Goal: Information Seeking & Learning: Check status

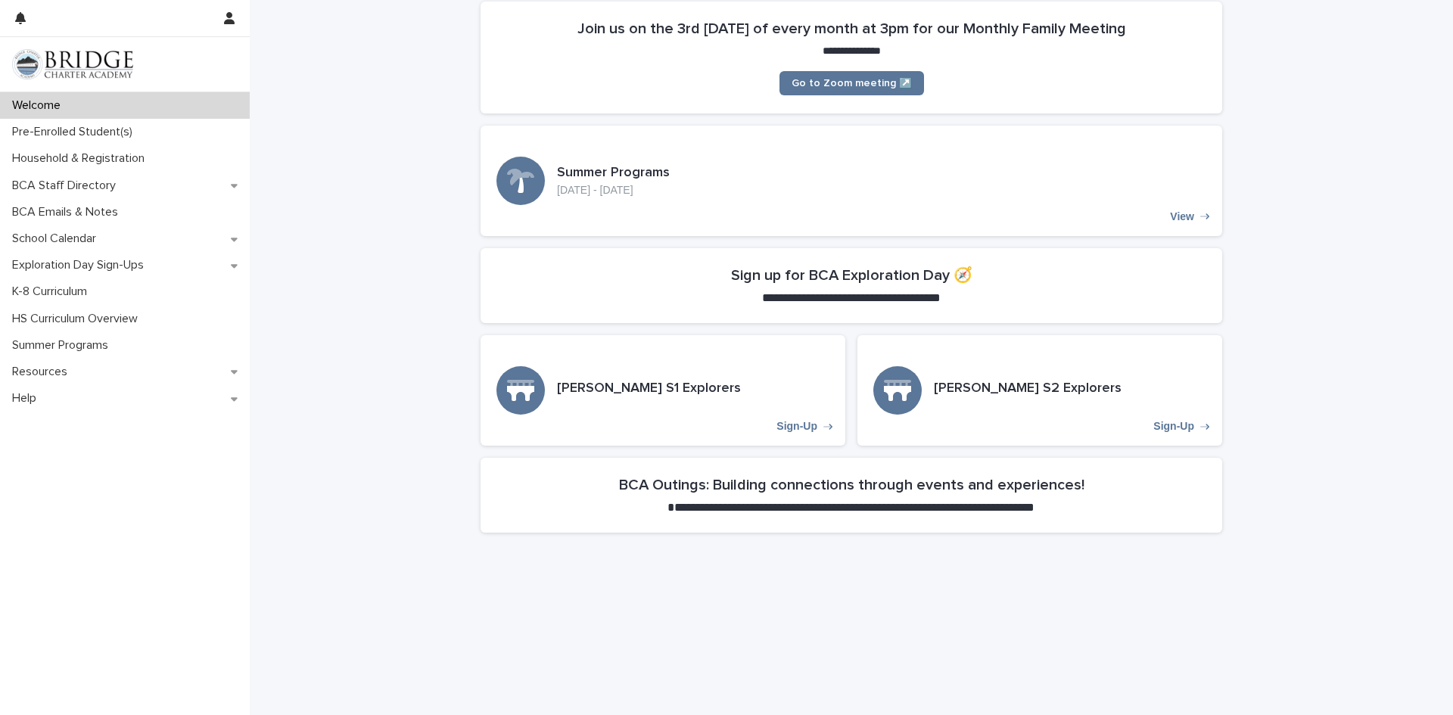
scroll to position [267, 0]
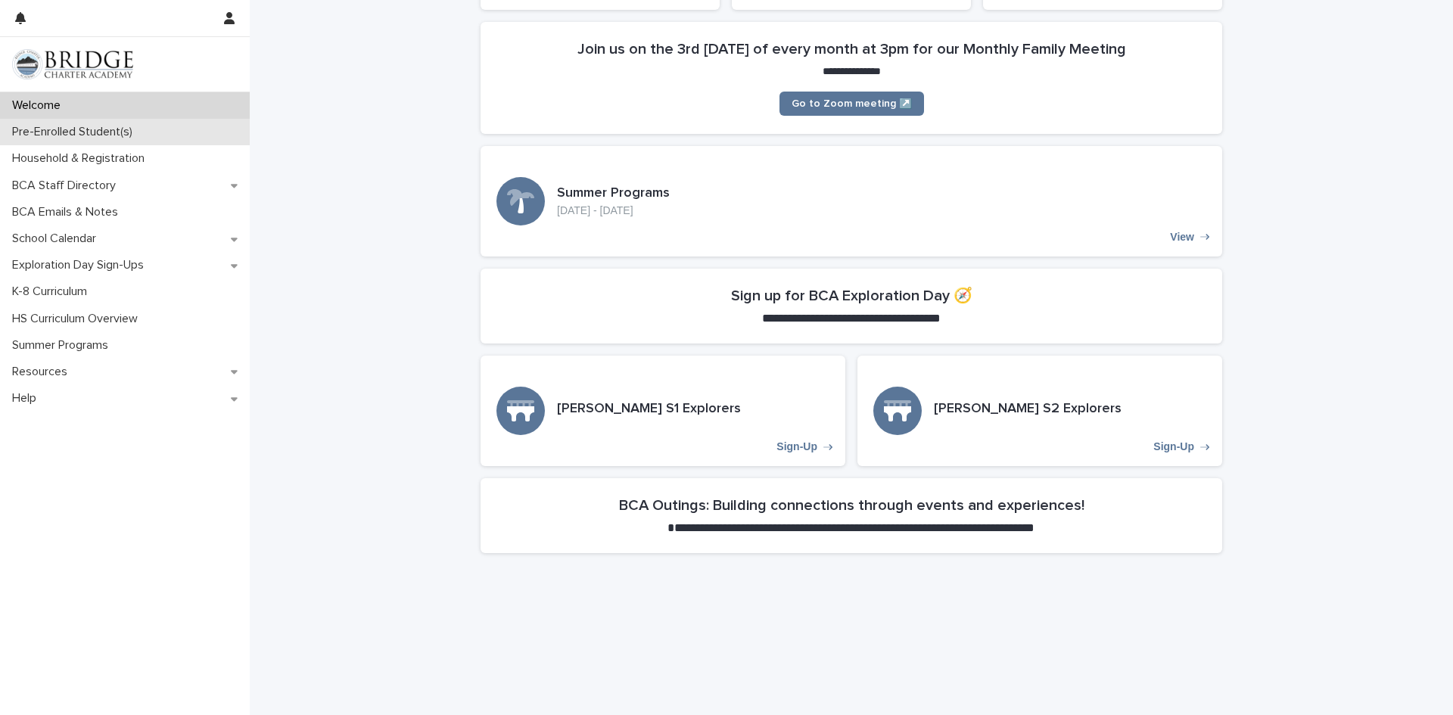
click at [143, 140] on div "Pre-Enrolled Student(s)" at bounding box center [125, 132] width 250 height 26
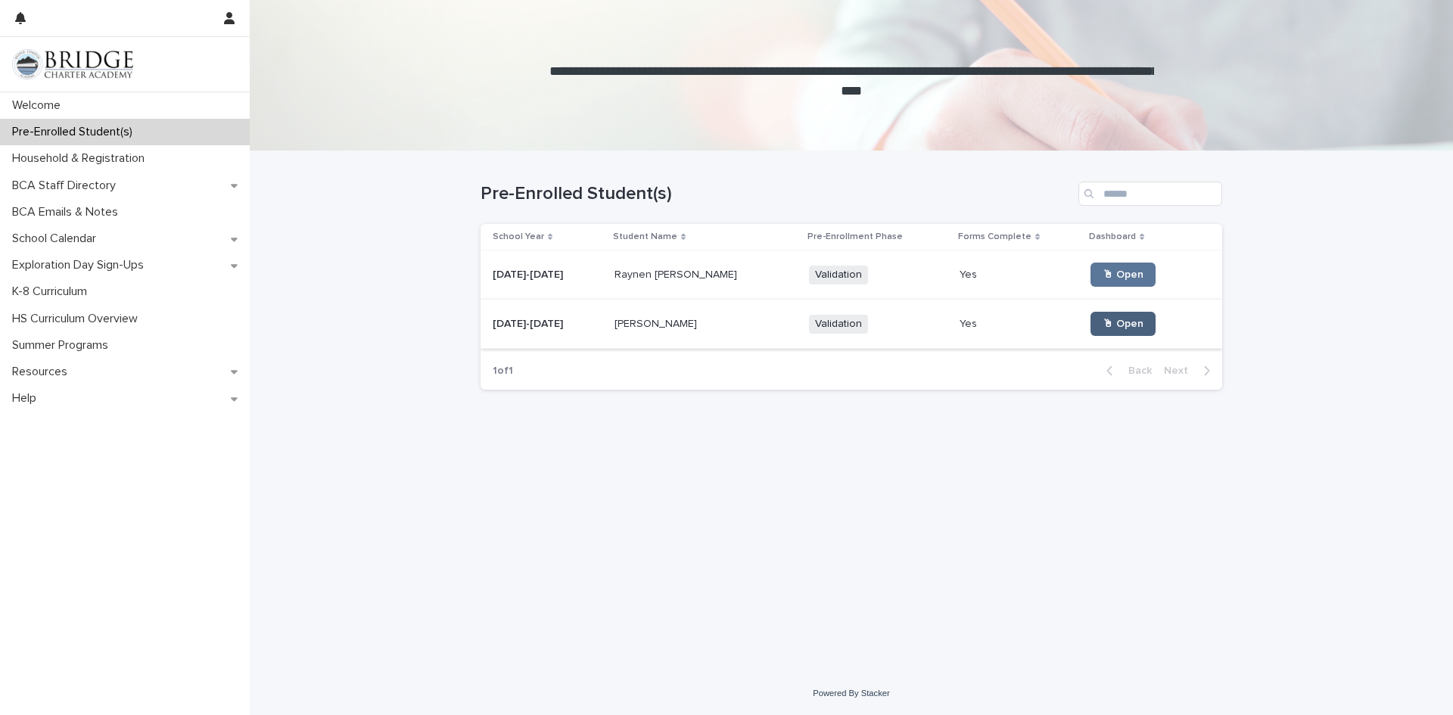
click at [1103, 319] on span "🖱 Open" at bounding box center [1123, 324] width 41 height 11
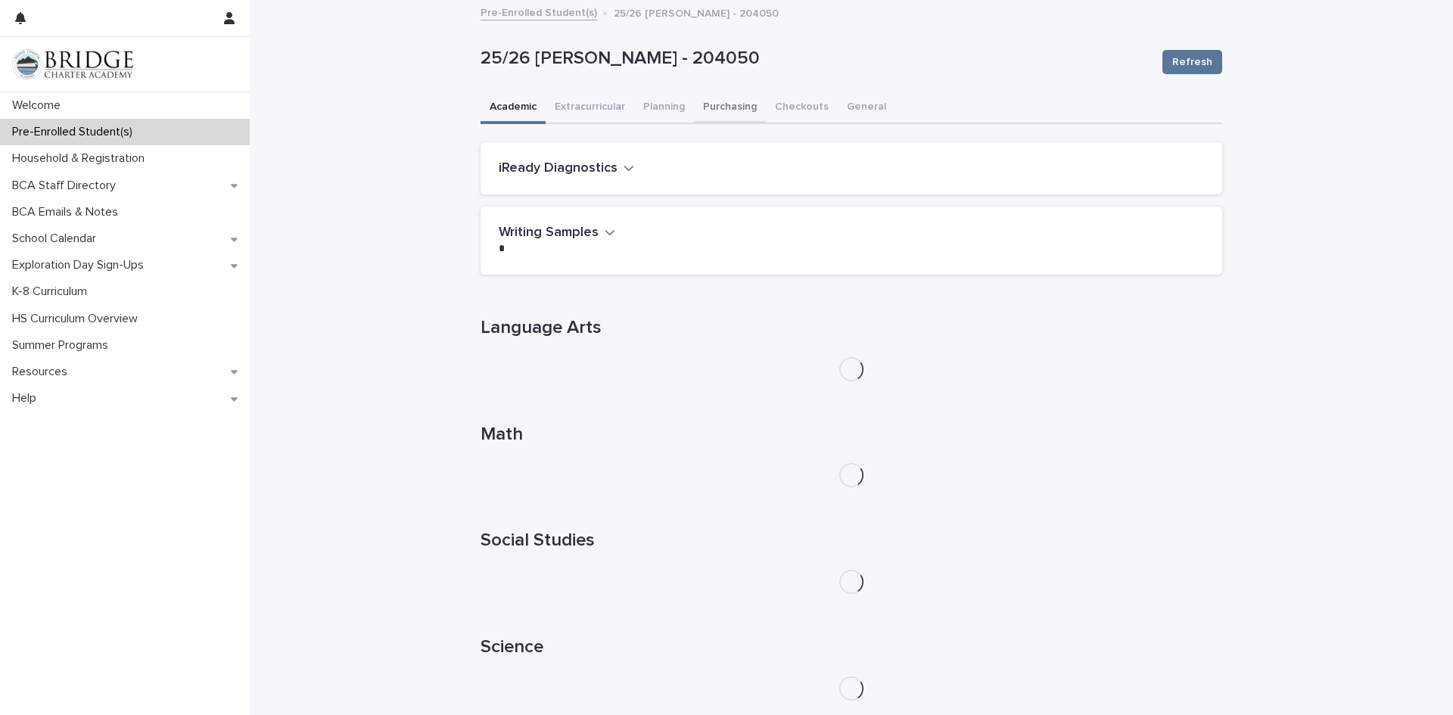
click at [727, 106] on button "Purchasing" at bounding box center [730, 108] width 72 height 32
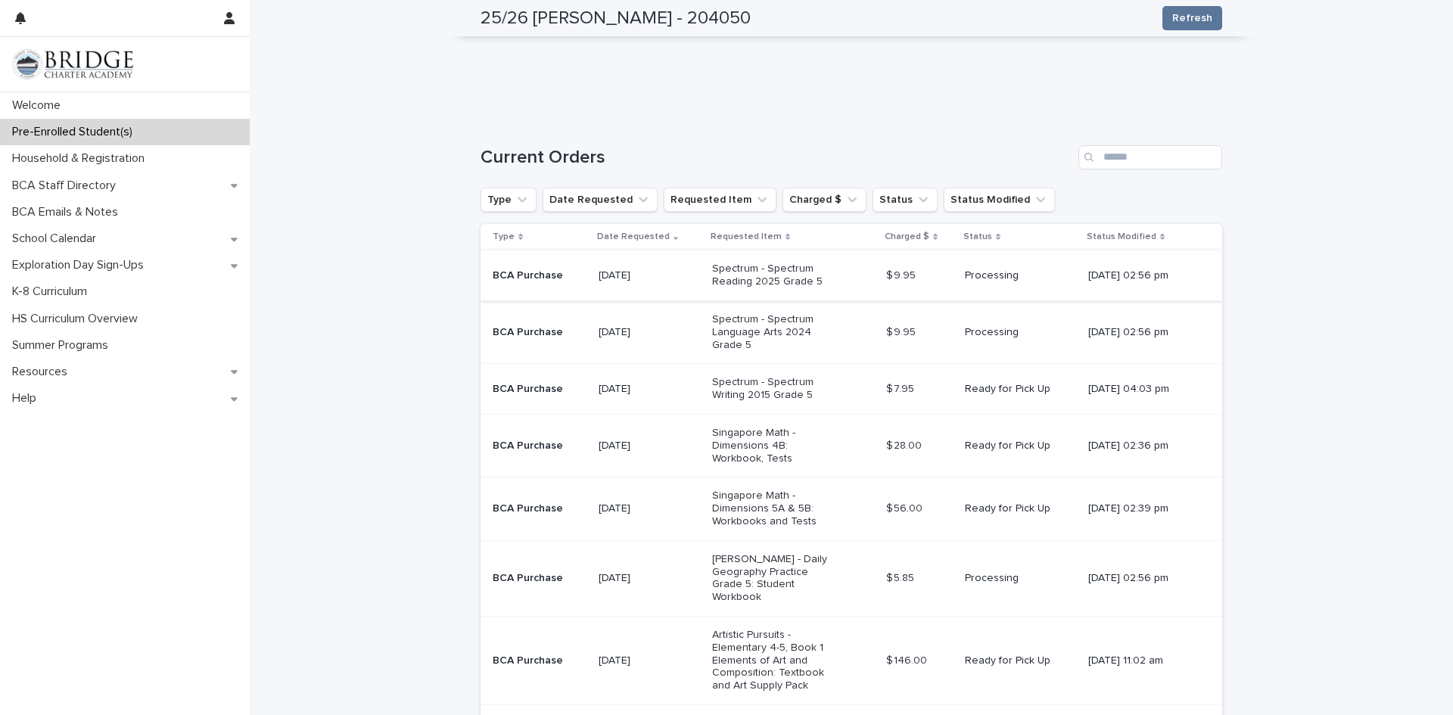
scroll to position [247, 0]
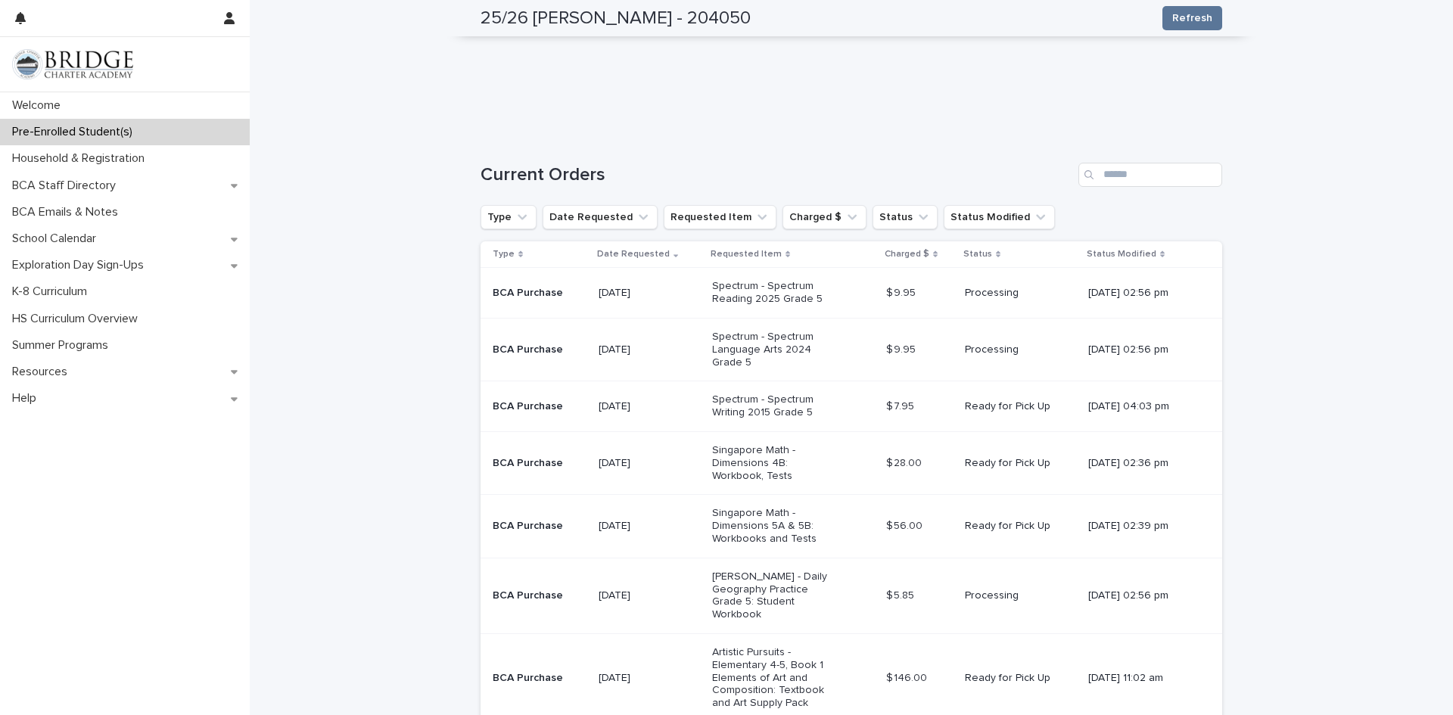
click at [178, 137] on div "Pre-Enrolled Student(s)" at bounding box center [125, 132] width 250 height 26
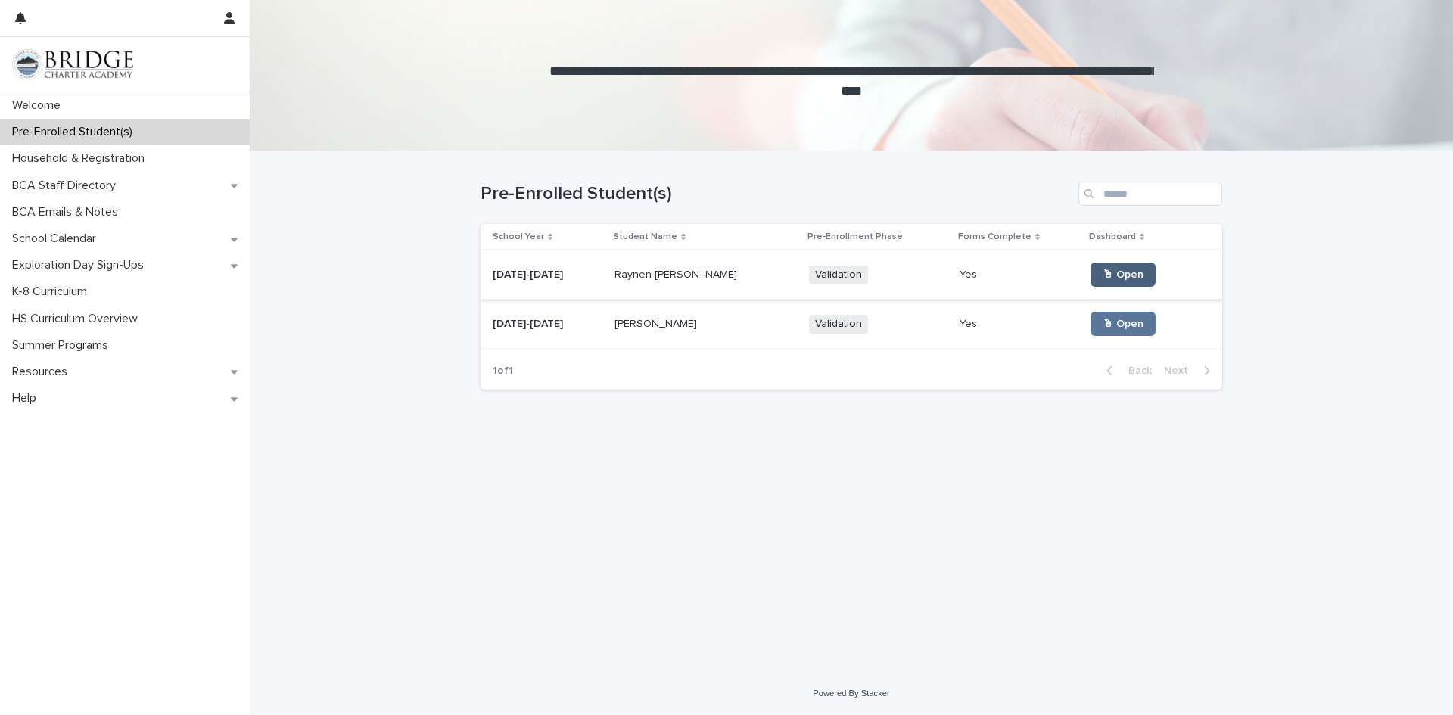
click at [1103, 278] on span "🖱 Open" at bounding box center [1123, 274] width 41 height 11
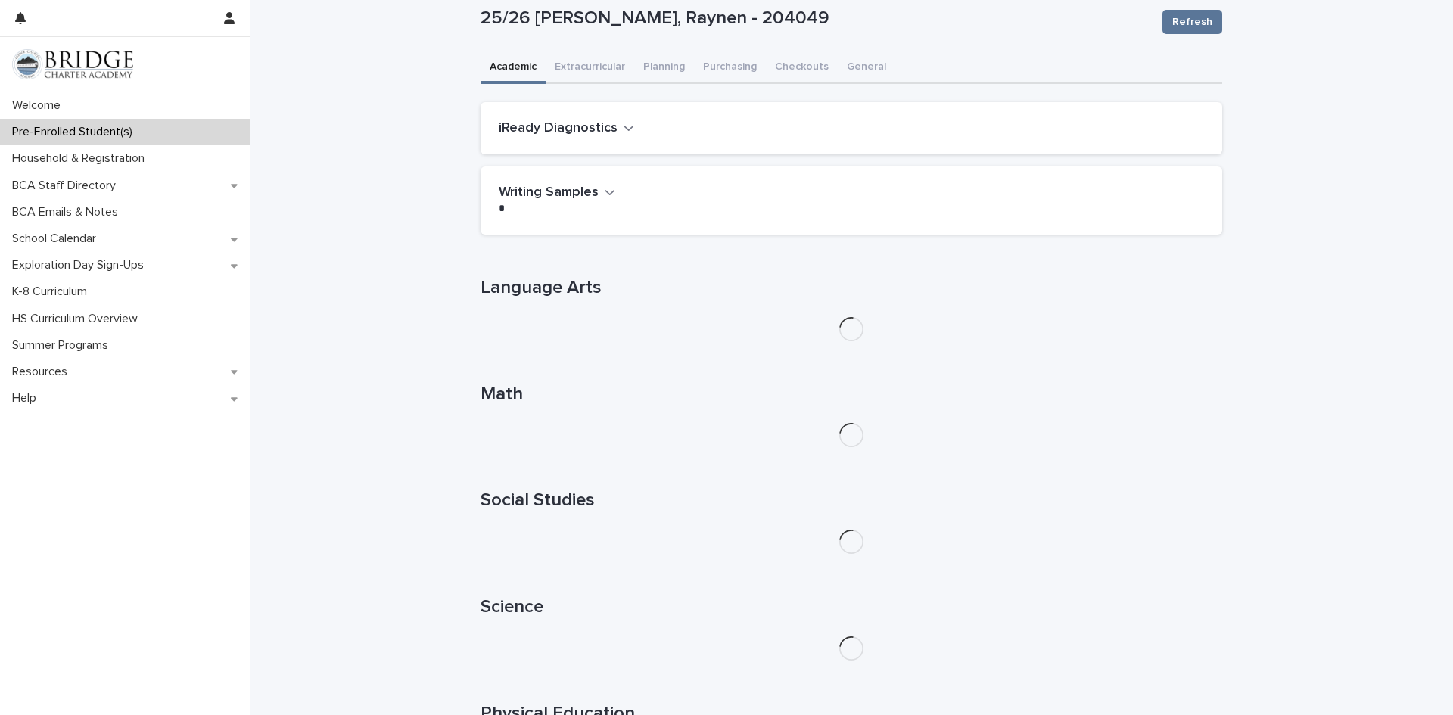
scroll to position [42, 0]
click at [721, 61] on div "**********" at bounding box center [852, 422] width 742 height 925
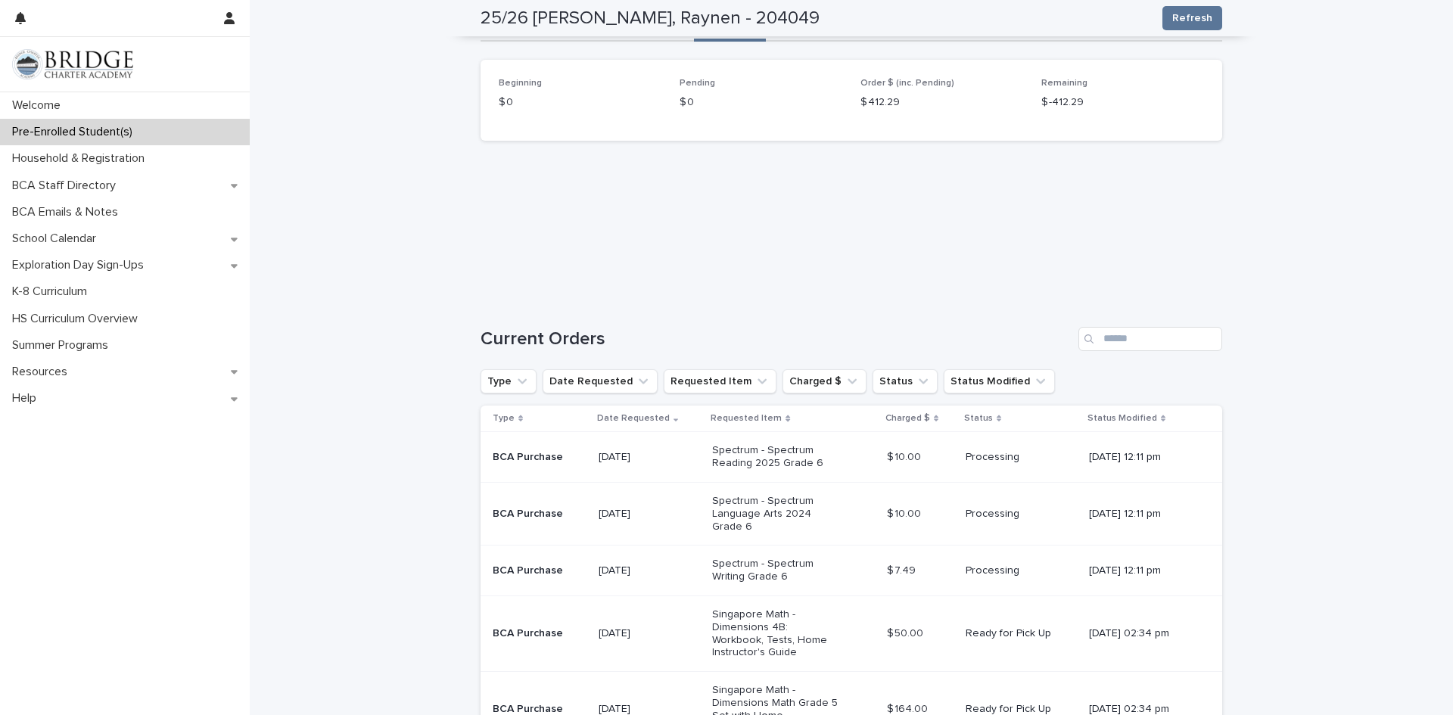
scroll to position [52, 0]
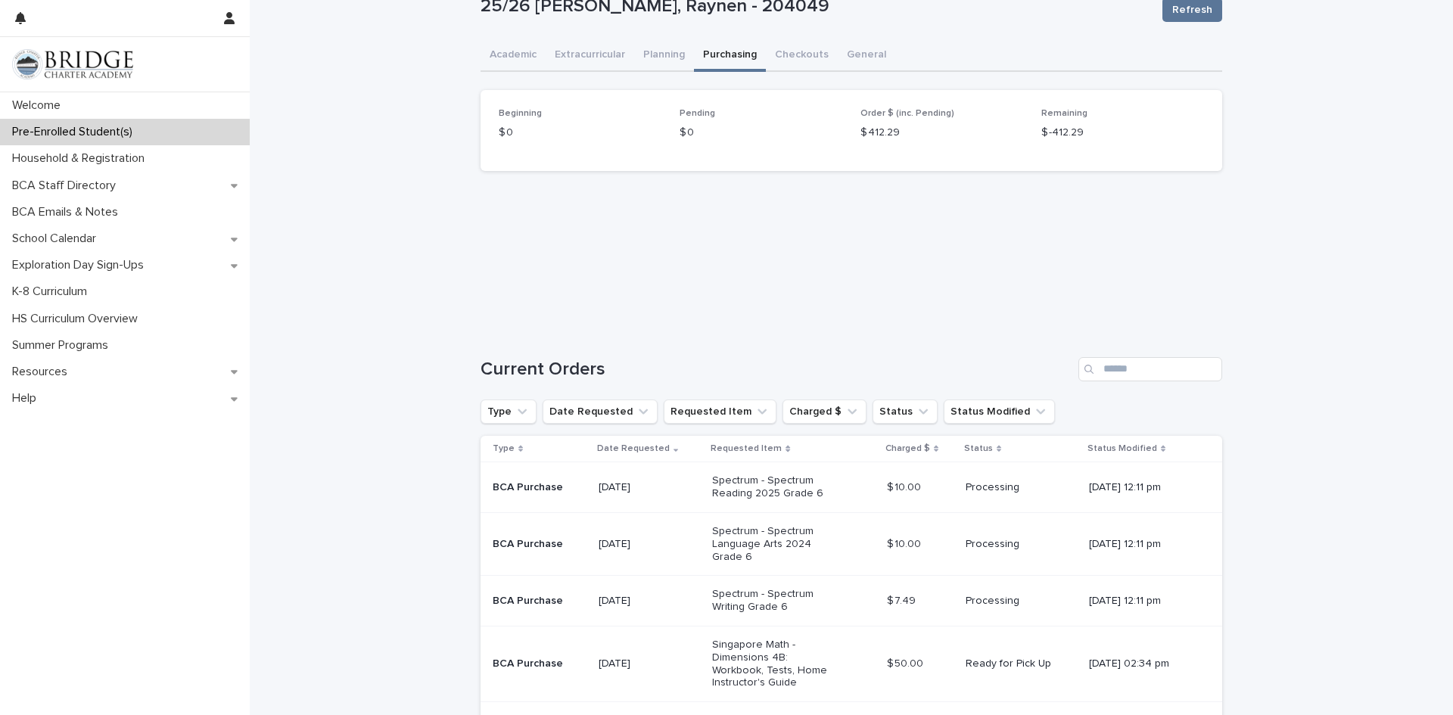
click at [45, 128] on p "Pre-Enrolled Student(s)" at bounding box center [75, 132] width 139 height 14
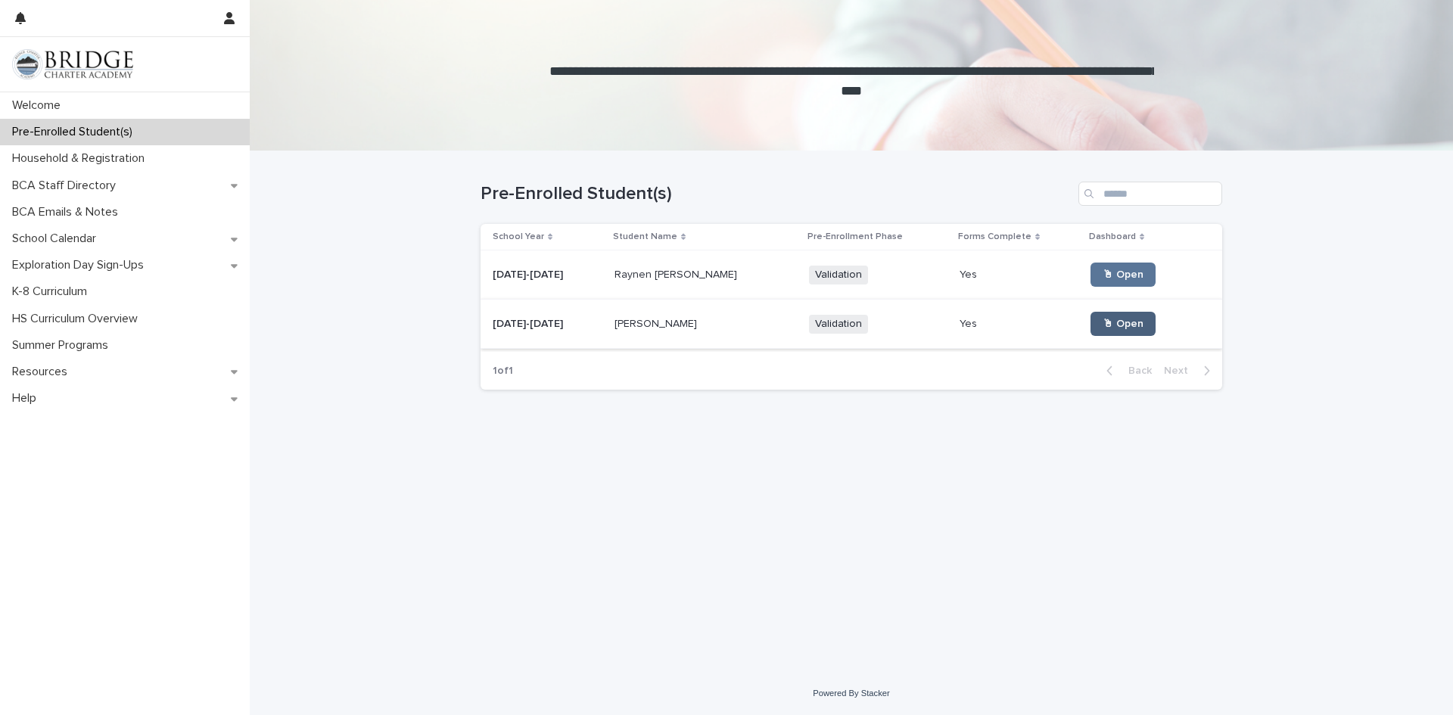
click at [1103, 321] on span "🖱 Open" at bounding box center [1123, 324] width 41 height 11
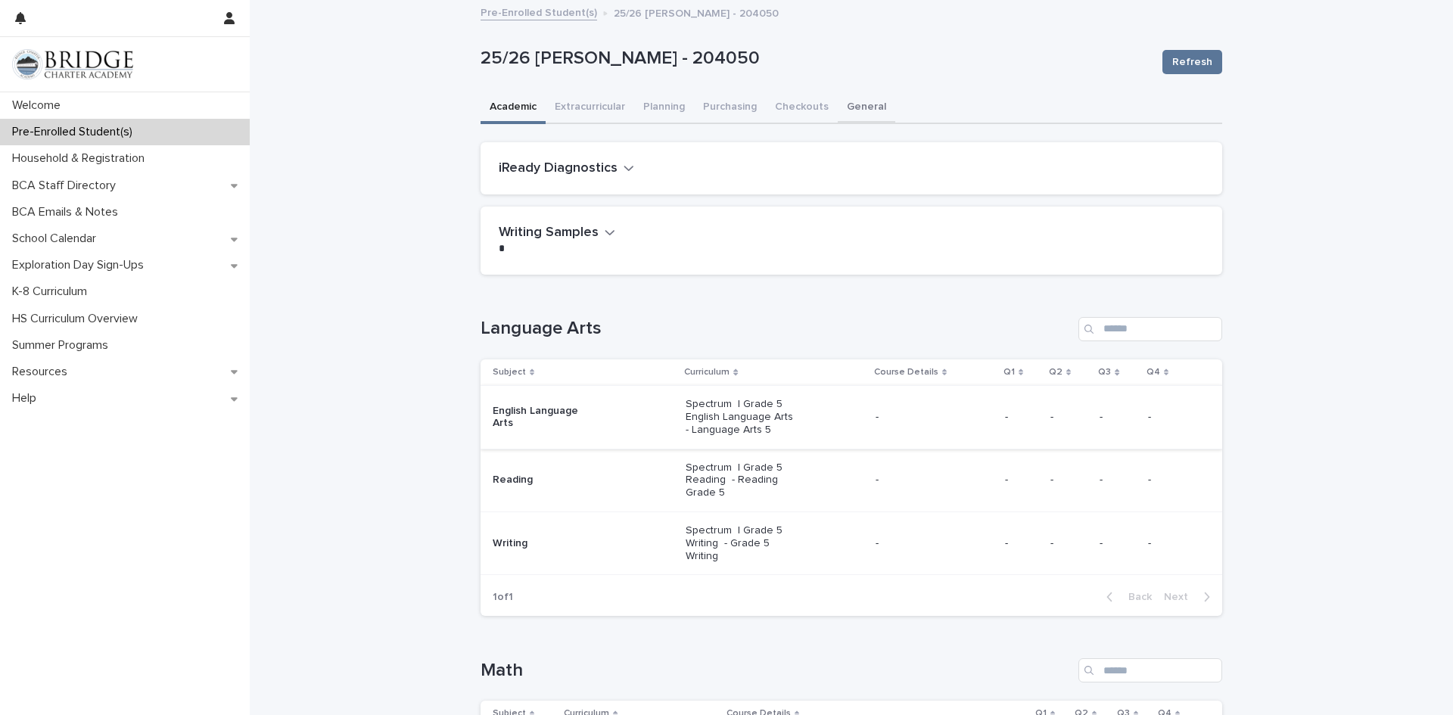
click at [851, 109] on button "General" at bounding box center [867, 108] width 58 height 32
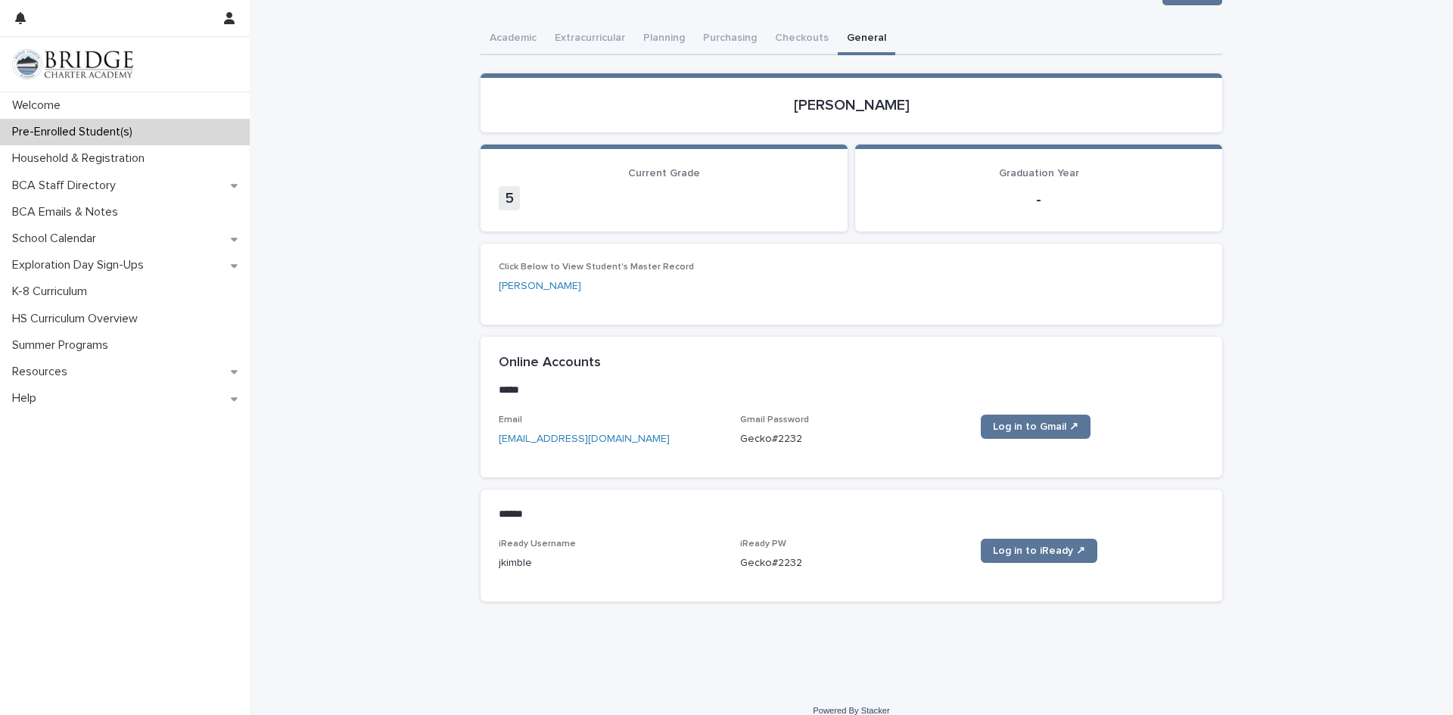
scroll to position [86, 0]
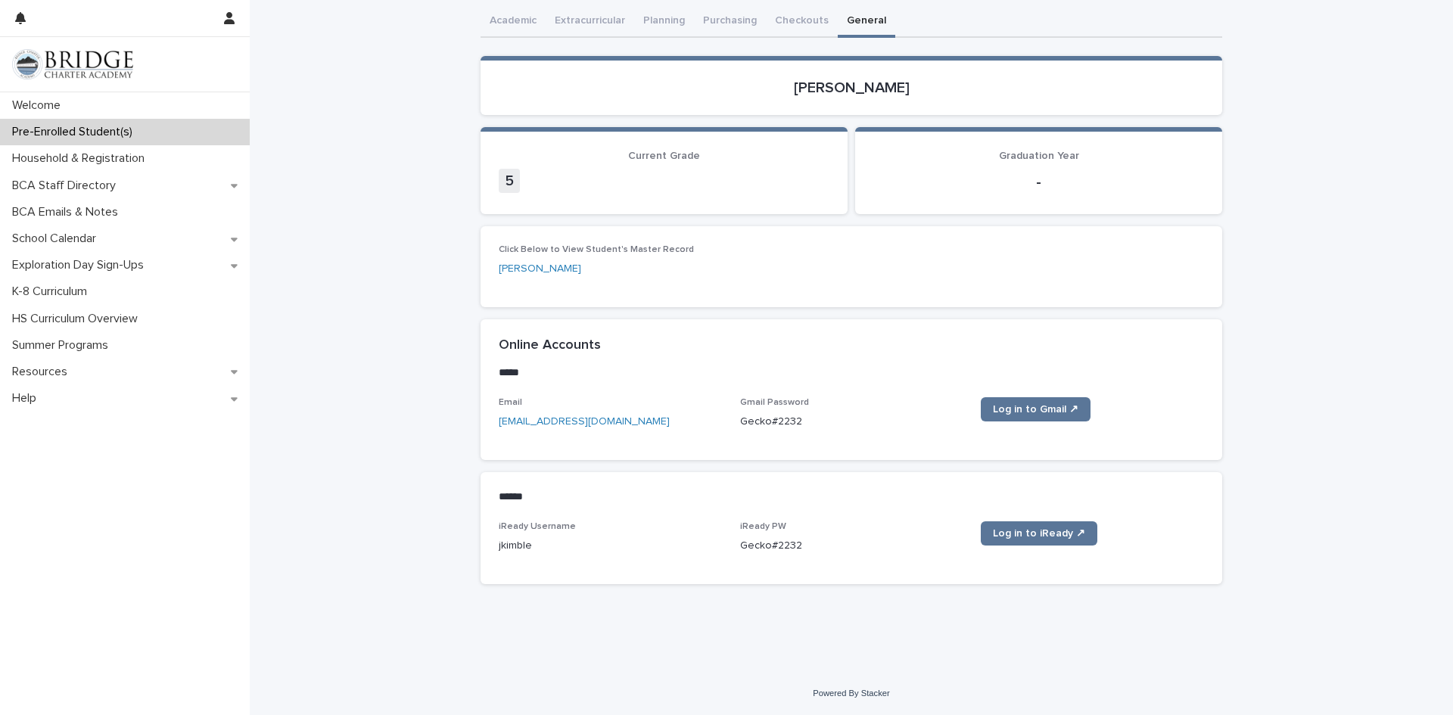
click at [1032, 546] on div "Log in to iReady ↗" at bounding box center [1092, 539] width 223 height 36
click at [1042, 531] on span "Log in to iReady ↗" at bounding box center [1039, 533] width 92 height 11
